Goal: Task Accomplishment & Management: Use online tool/utility

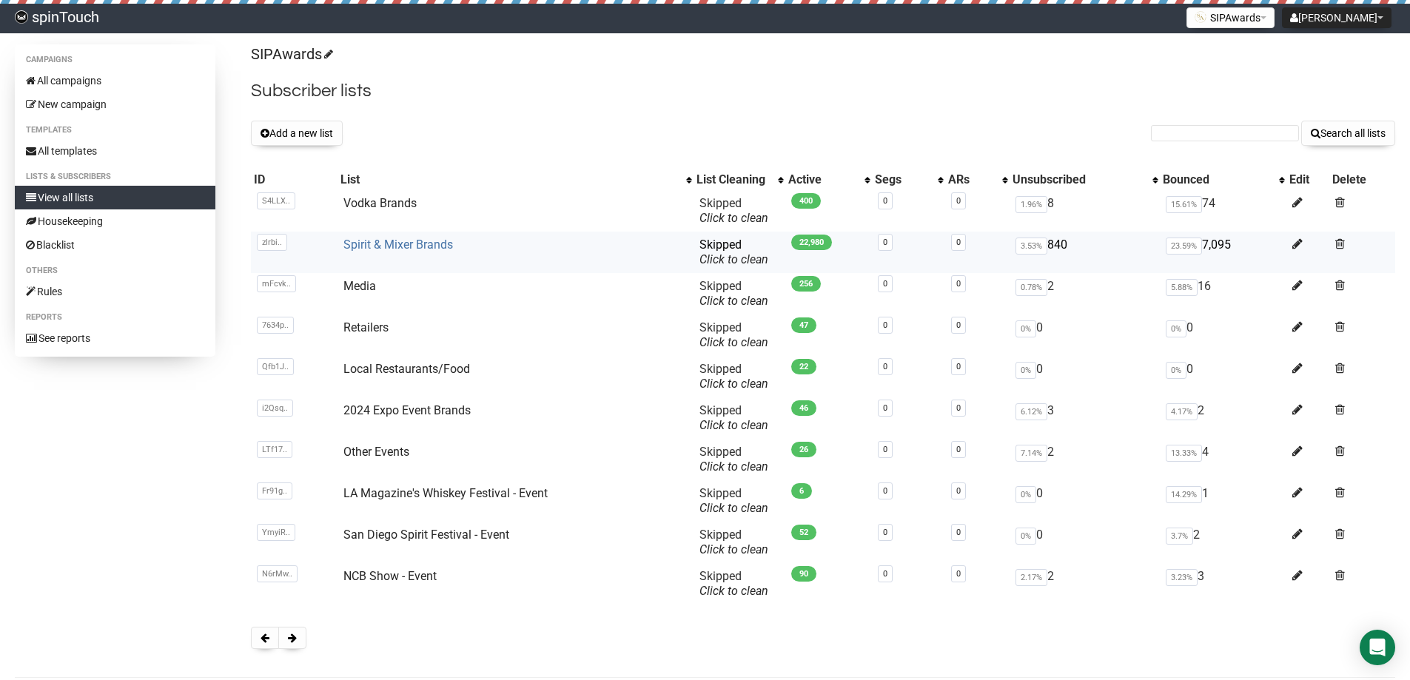
click at [450, 246] on link "Spirit & Mixer Brands" at bounding box center [398, 245] width 110 height 14
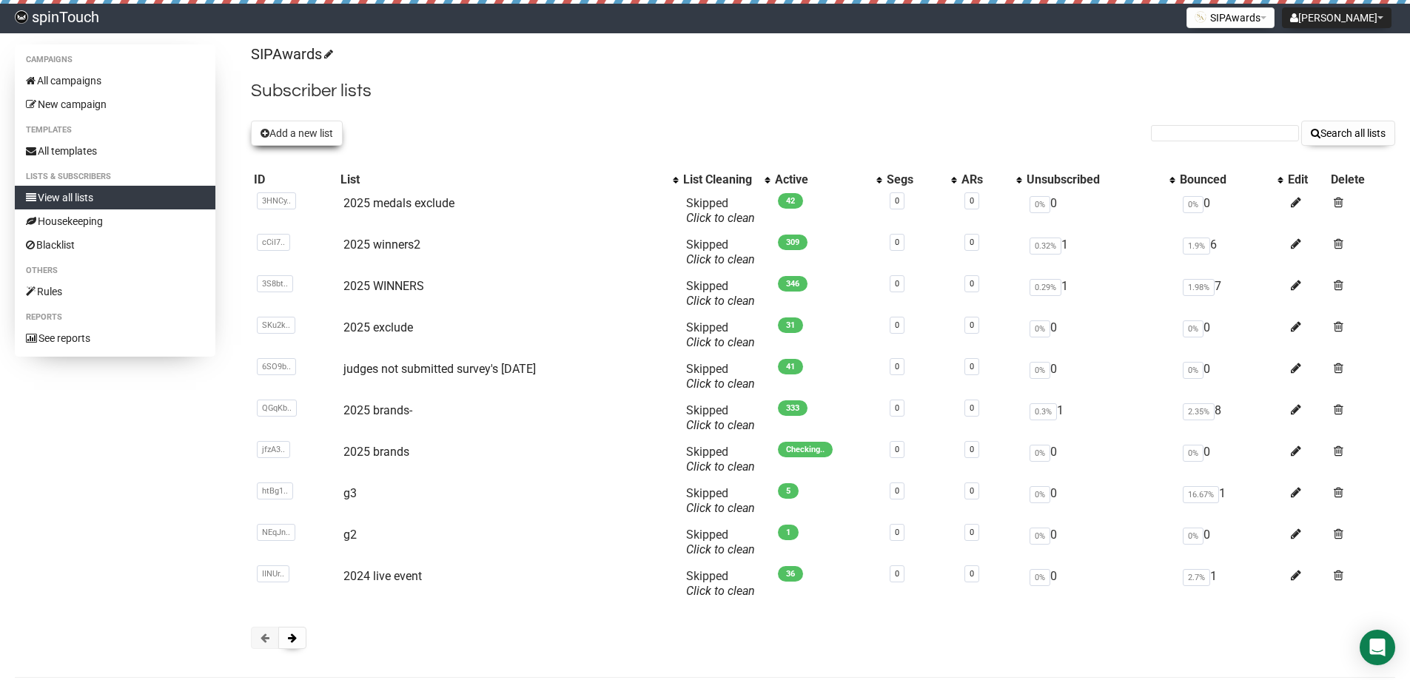
click at [328, 130] on button "Add a new list" at bounding box center [297, 133] width 92 height 25
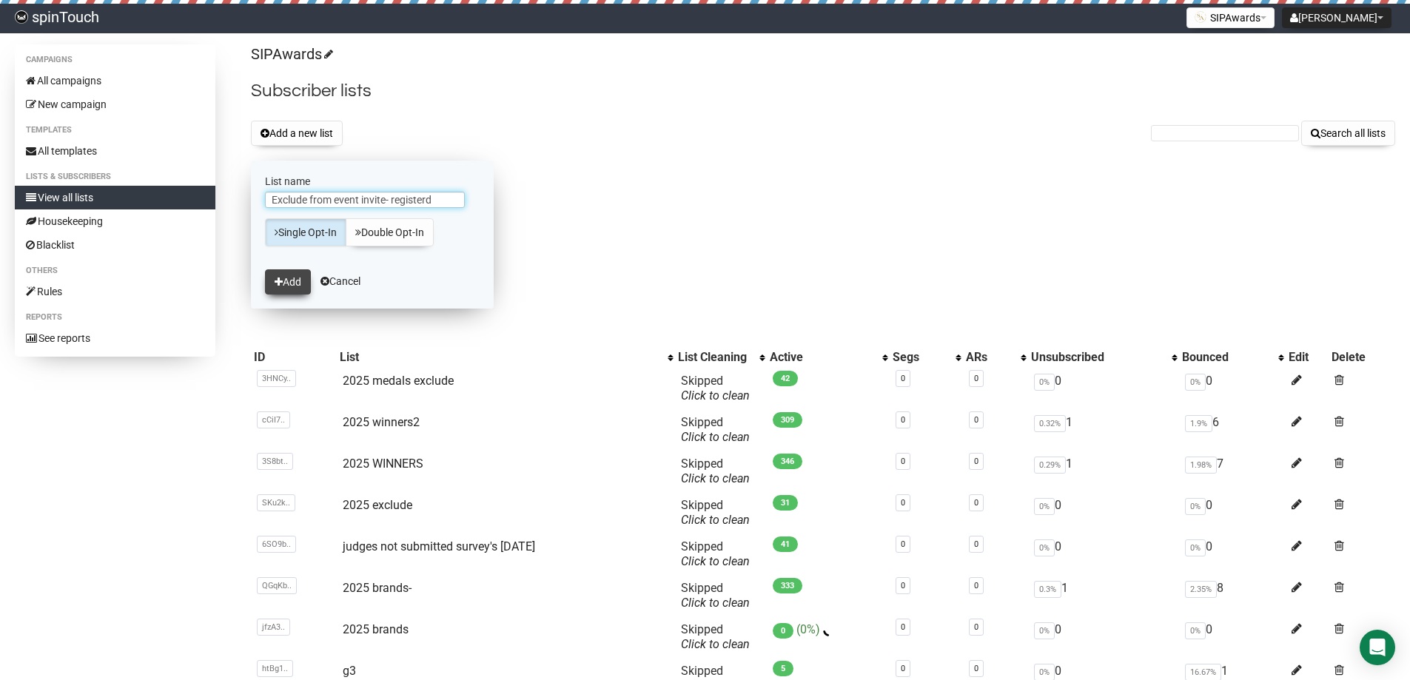
type input "Exclude from event invite- registerd"
click at [292, 285] on button "Add" at bounding box center [288, 281] width 46 height 25
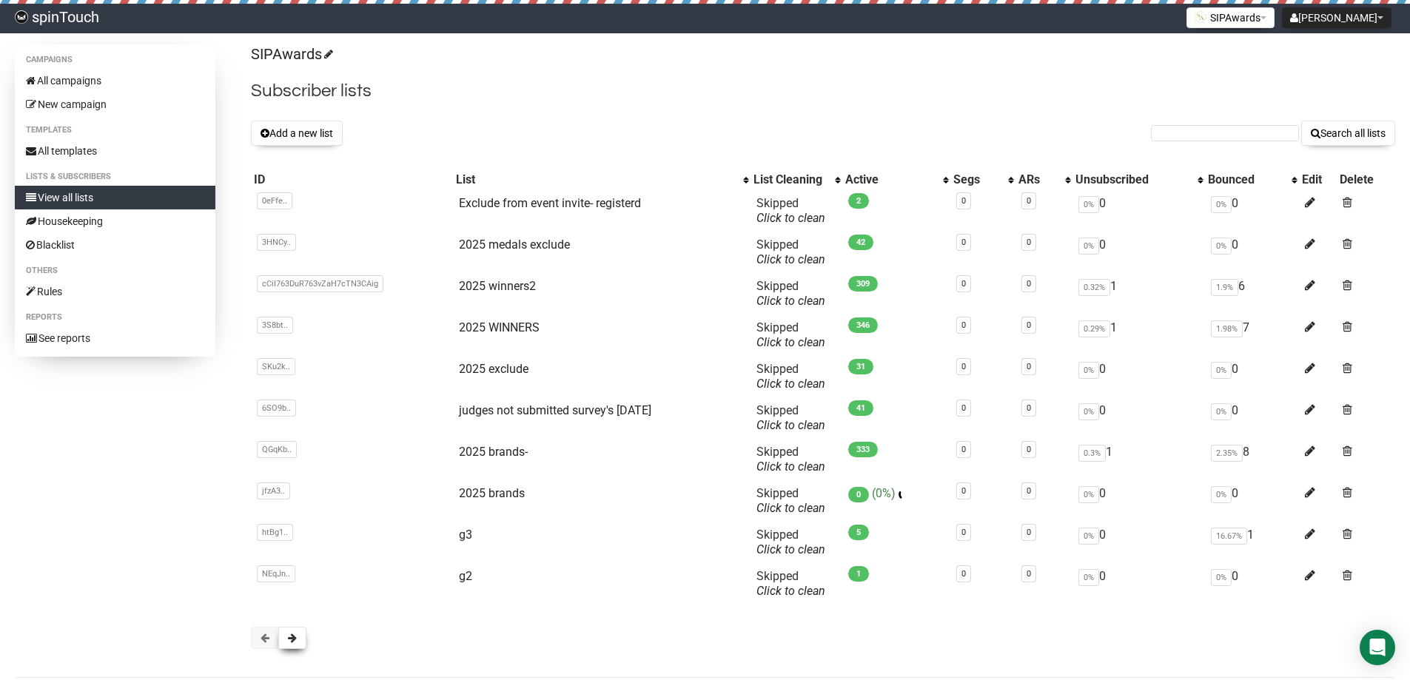
click at [292, 638] on span at bounding box center [292, 638] width 9 height 10
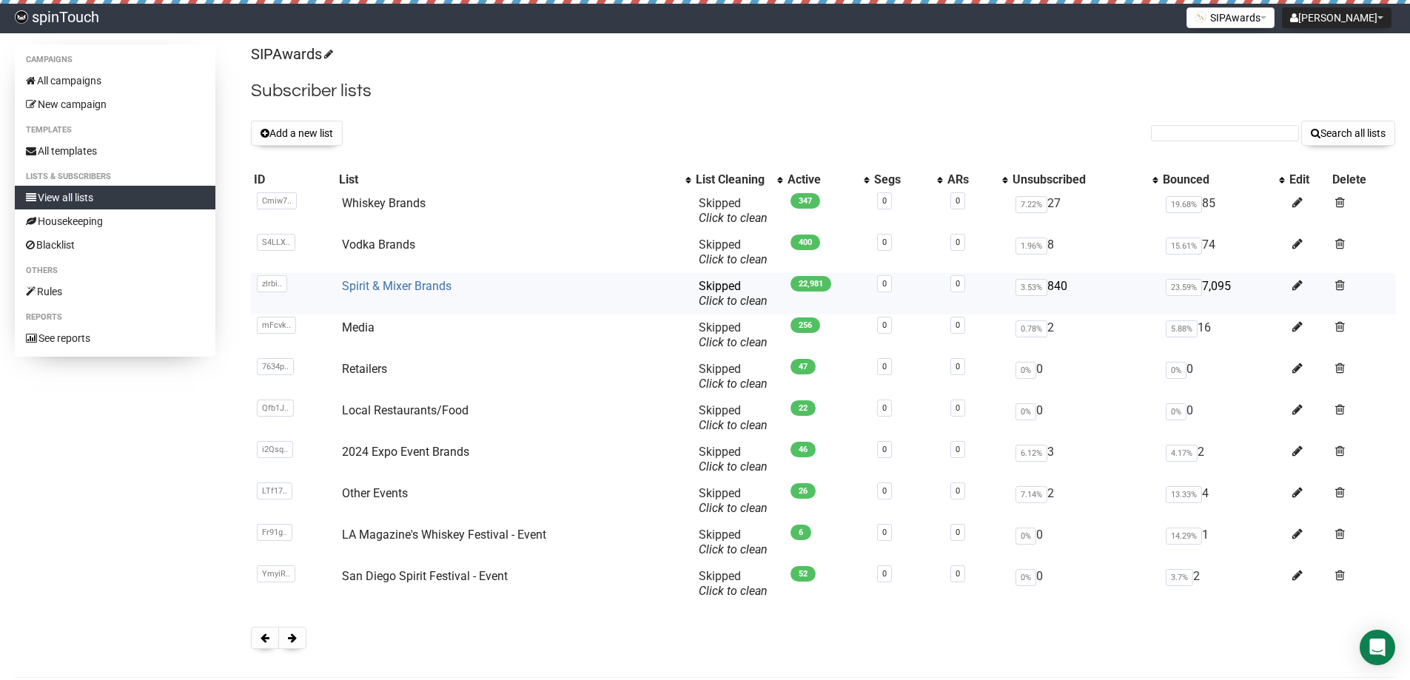
click at [438, 286] on link "Spirit & Mixer Brands" at bounding box center [397, 286] width 110 height 14
